Goal: Browse casually

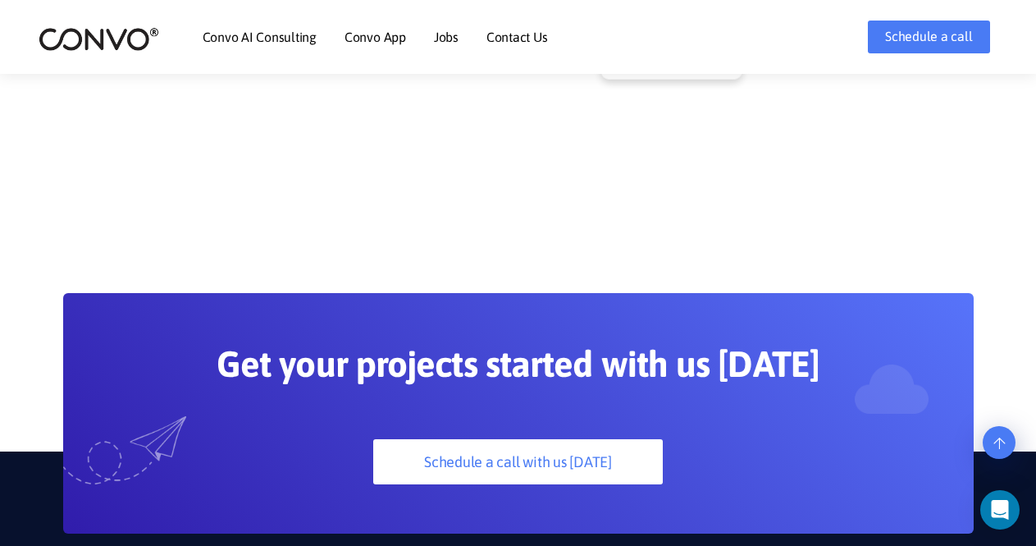
scroll to position [4137, 0]
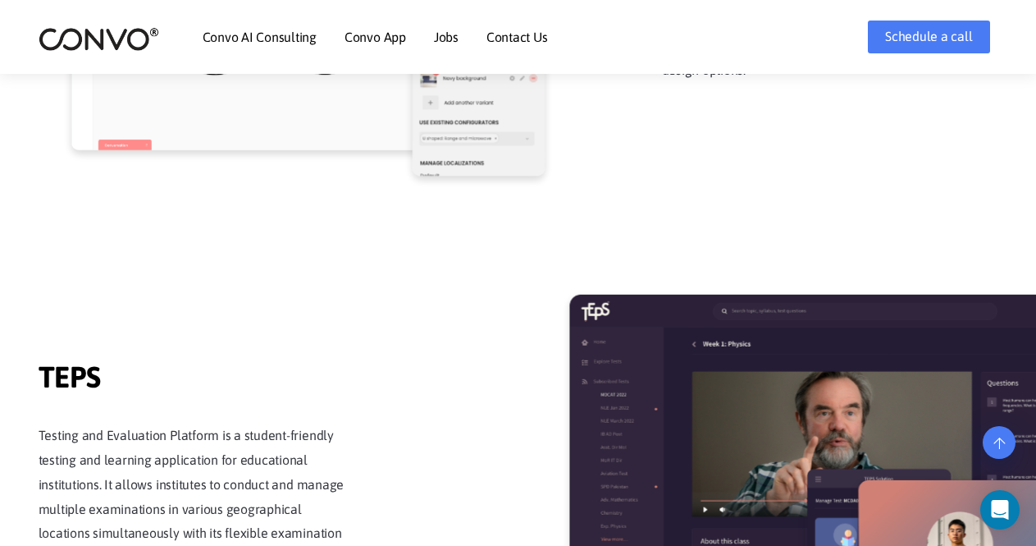
scroll to position [1356, 0]
